Goal: Task Accomplishment & Management: Use online tool/utility

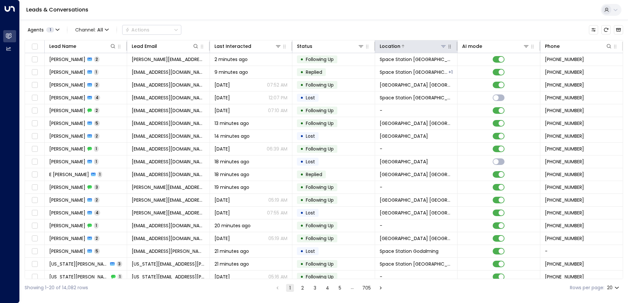
click at [441, 47] on icon at bounding box center [443, 46] width 5 height 5
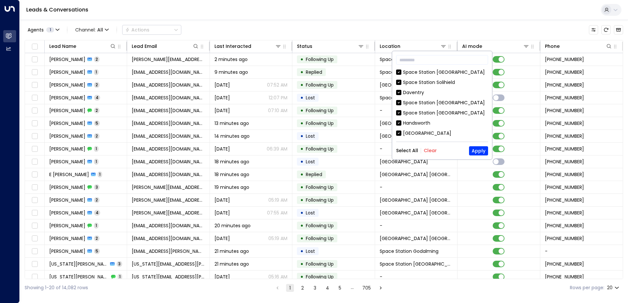
click at [427, 150] on button "Clear" at bounding box center [430, 150] width 13 height 5
click at [431, 63] on input "text" at bounding box center [442, 60] width 92 height 12
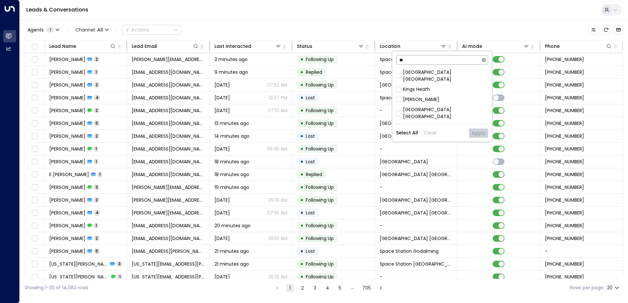
type input "**"
click at [436, 106] on div "[GEOGRAPHIC_DATA] [GEOGRAPHIC_DATA]" at bounding box center [445, 113] width 85 height 14
click at [472, 129] on button "Apply" at bounding box center [478, 133] width 19 height 9
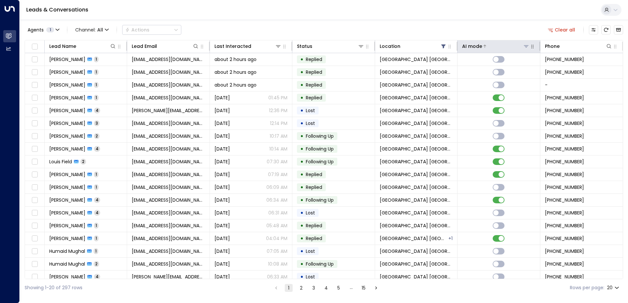
click at [462, 49] on div "AI mode" at bounding box center [472, 46] width 20 height 8
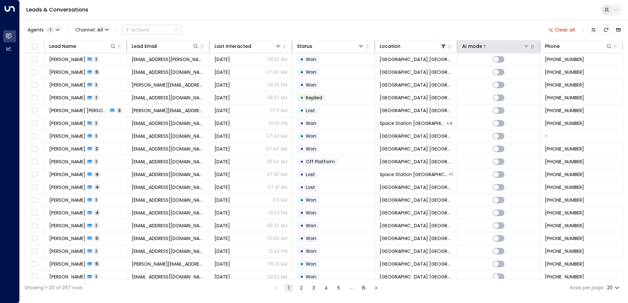
click at [462, 49] on div "AI mode" at bounding box center [472, 46] width 20 height 8
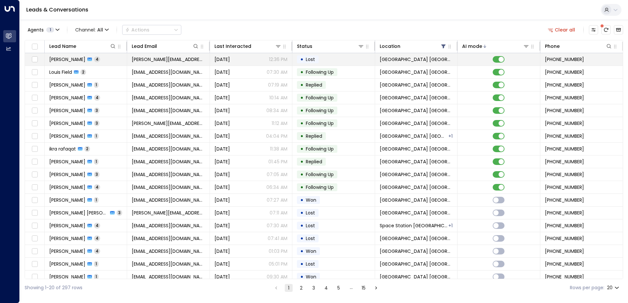
click at [178, 57] on span "[PERSON_NAME][EMAIL_ADDRESS][DOMAIN_NAME]" at bounding box center [168, 59] width 73 height 7
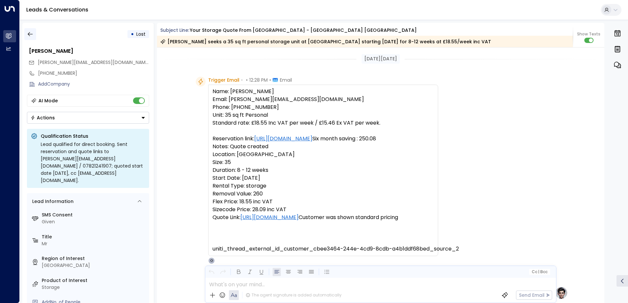
click at [30, 34] on icon "button" at bounding box center [30, 34] width 7 height 7
